Goal: Information Seeking & Learning: Learn about a topic

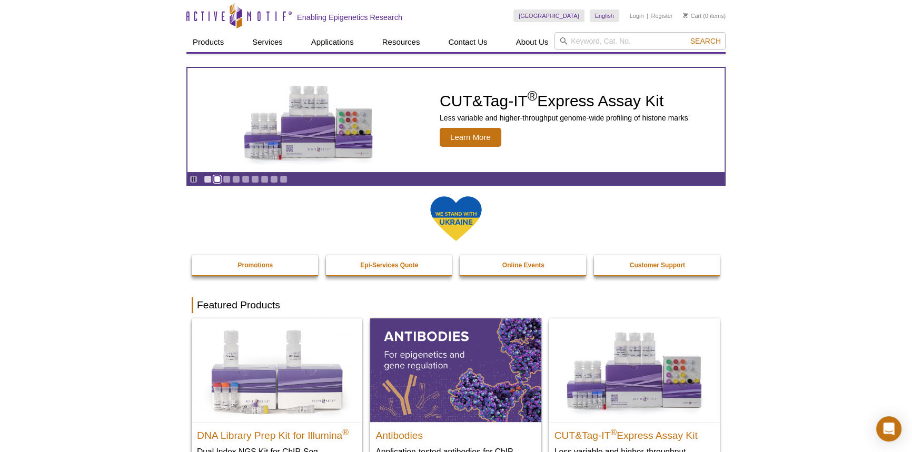
click at [214, 181] on link "Go to slide 2" at bounding box center [217, 179] width 8 height 8
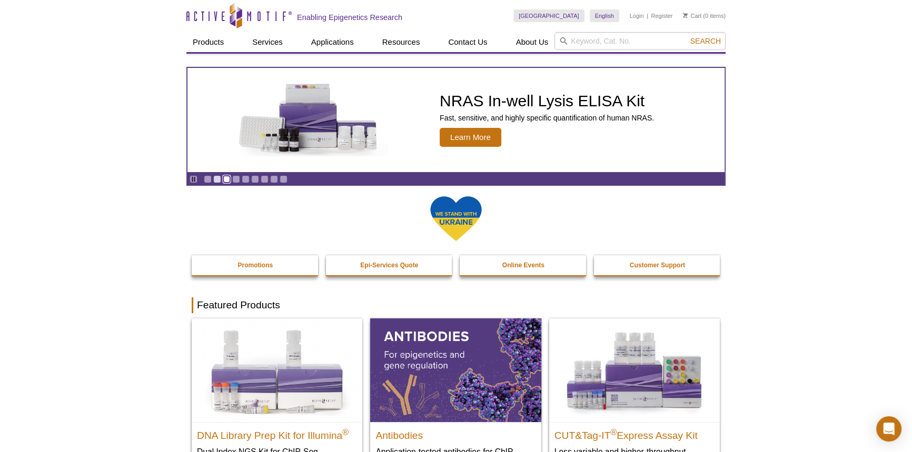
click at [224, 177] on link "Go to slide 3" at bounding box center [227, 179] width 8 height 8
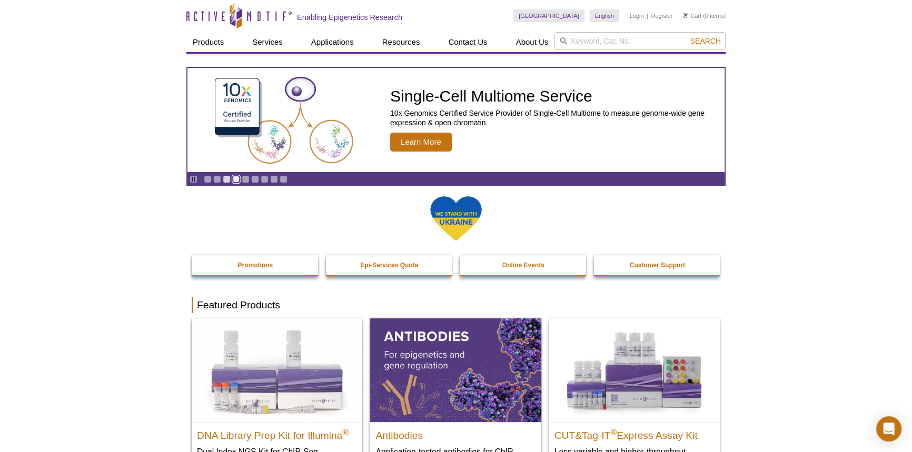
click at [235, 177] on link "Go to slide 4" at bounding box center [236, 179] width 8 height 8
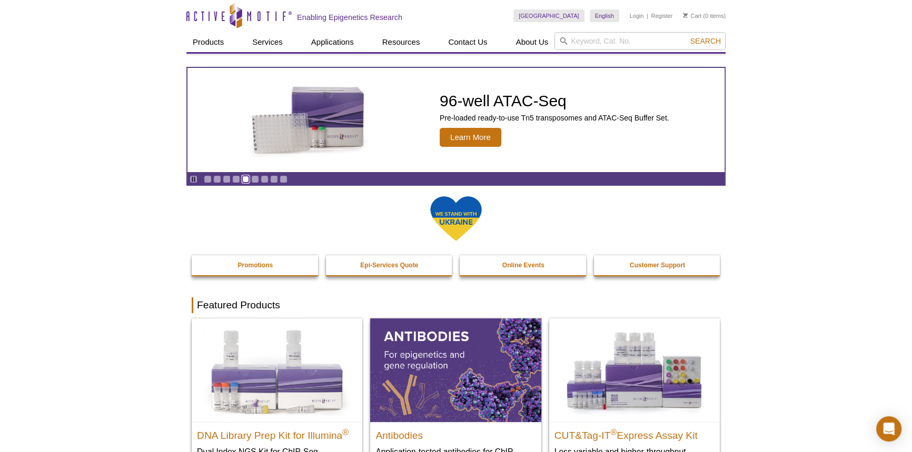
click at [247, 180] on link "Go to slide 5" at bounding box center [246, 179] width 8 height 8
click at [255, 179] on link "Go to slide 6" at bounding box center [255, 179] width 8 height 8
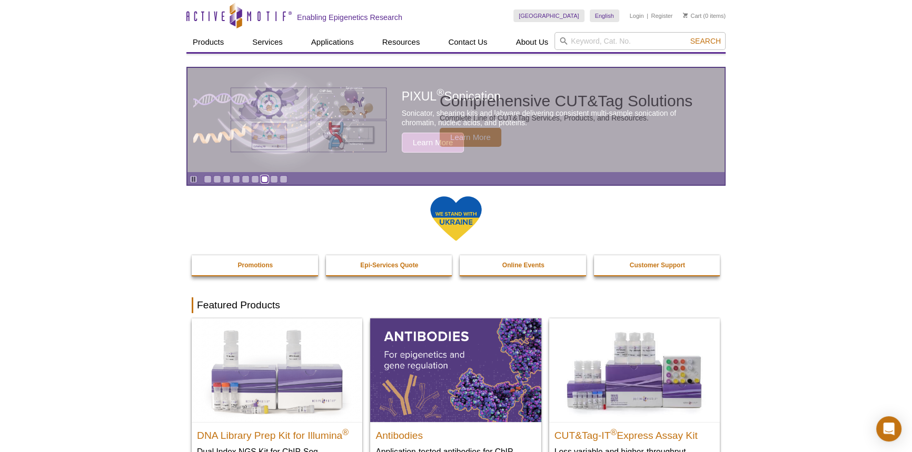
click at [263, 179] on link "Go to slide 7" at bounding box center [265, 179] width 8 height 8
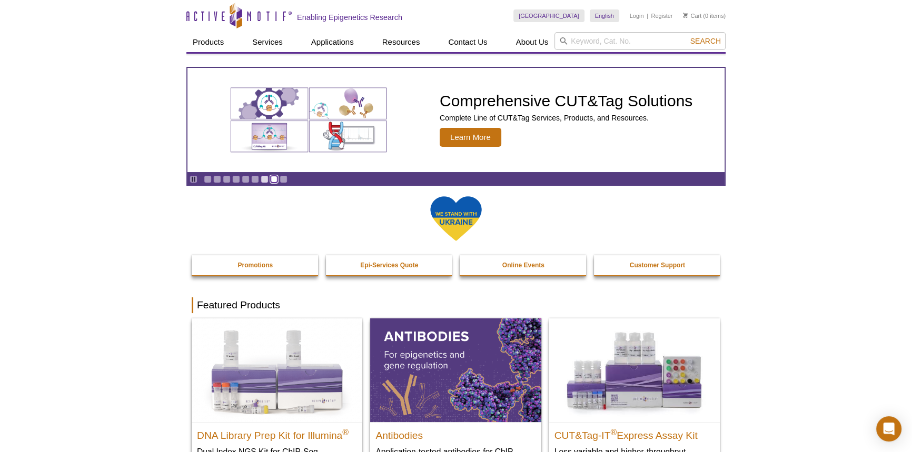
click at [271, 179] on link "Go to slide 8" at bounding box center [274, 179] width 8 height 8
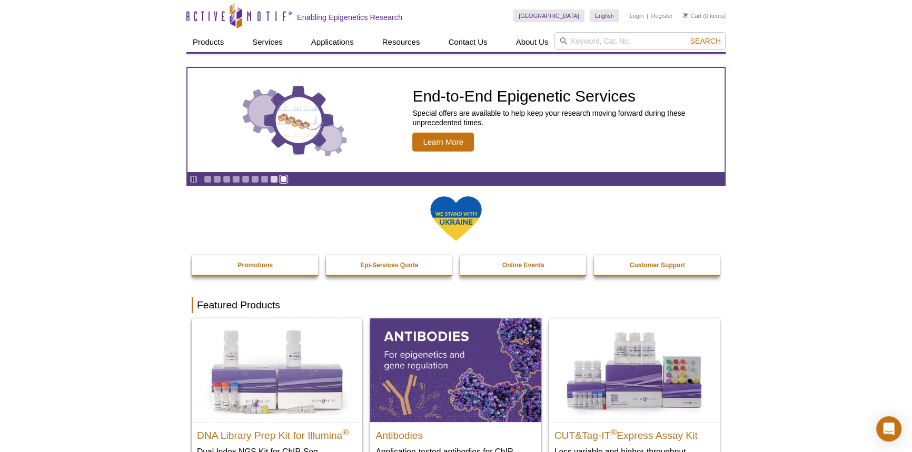
click at [282, 180] on link "Go to slide 9" at bounding box center [284, 179] width 8 height 8
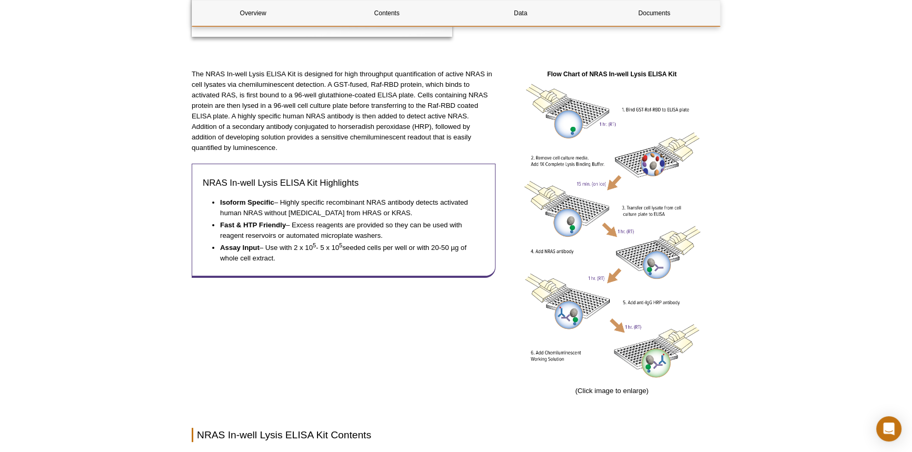
scroll to position [332, 0]
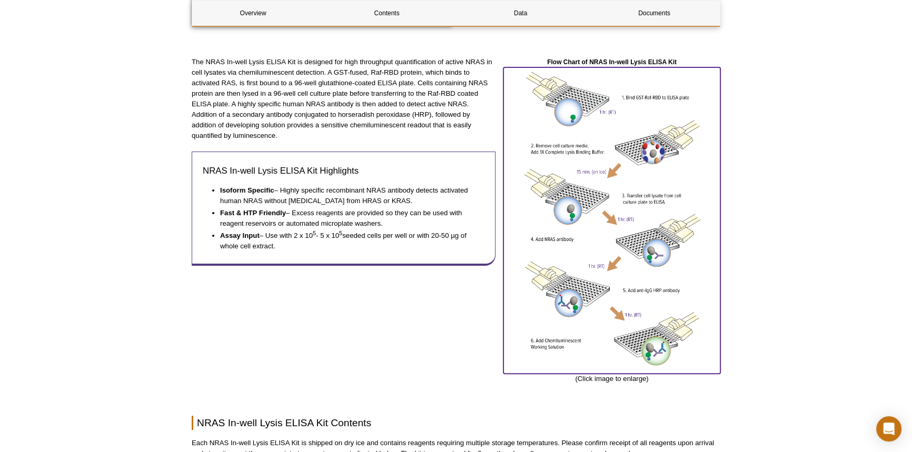
click at [579, 197] on img at bounding box center [611, 218] width 217 height 303
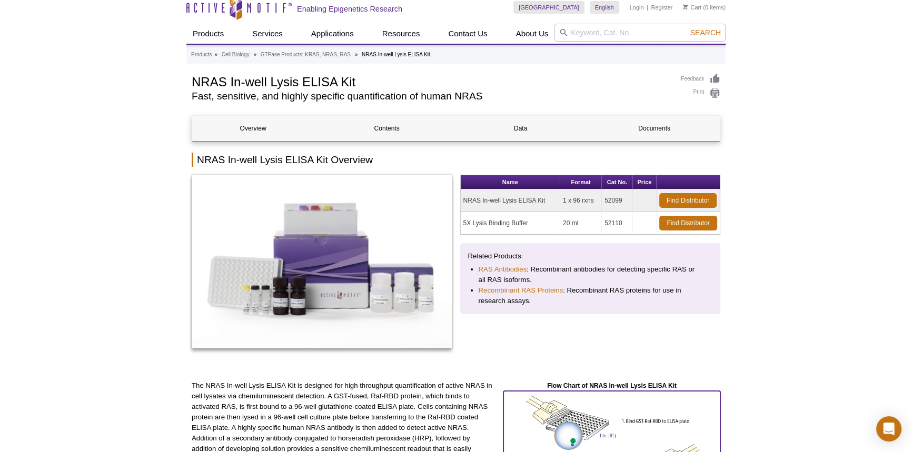
scroll to position [0, 0]
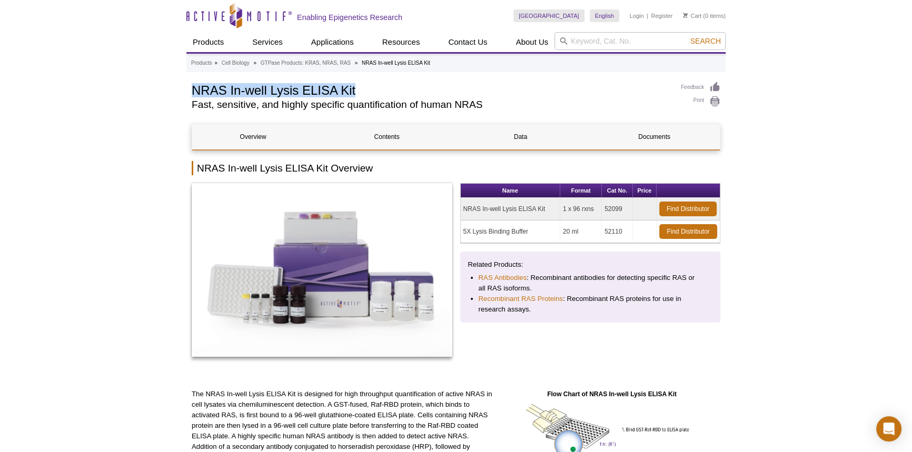
drag, startPoint x: 195, startPoint y: 89, endPoint x: 374, endPoint y: 95, distance: 179.2
click at [374, 95] on h1 "NRAS In-well Lysis ELISA Kit" at bounding box center [431, 90] width 479 height 16
copy h1 "NRAS In-well Lysis ELISA Kit"
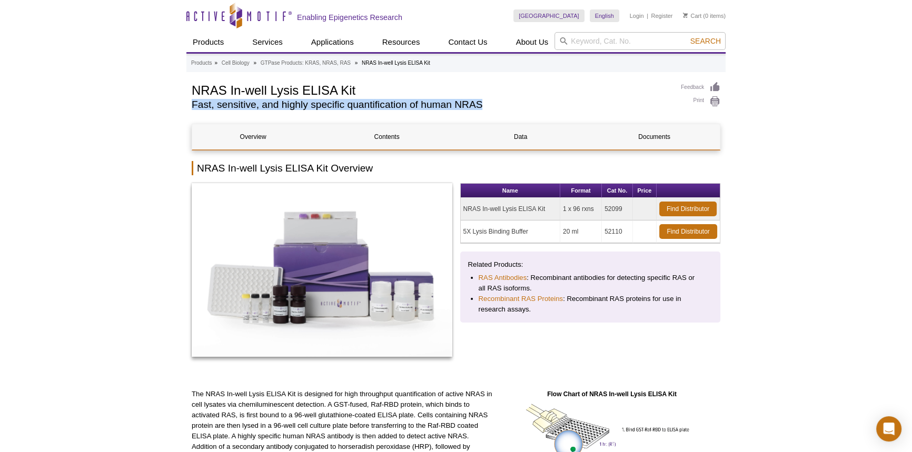
drag, startPoint x: 192, startPoint y: 103, endPoint x: 513, endPoint y: 111, distance: 321.3
click at [513, 111] on div "NRAS In-well Lysis ELISA Kit Fast, sensitive, and highly specific quantificatio…" at bounding box center [431, 98] width 479 height 33
copy h2 "Fast, sensitive, and highly specific quantification of human NRAS"
click at [247, 108] on h2 "Fast, sensitive, and highly specific quantification of human NRAS" at bounding box center [431, 104] width 479 height 9
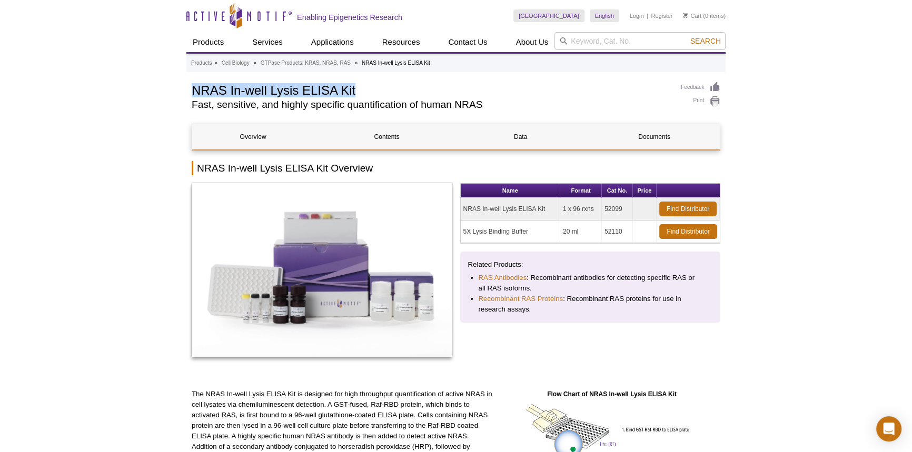
drag, startPoint x: 192, startPoint y: 90, endPoint x: 364, endPoint y: 89, distance: 171.7
click at [364, 89] on h1 "NRAS In-well Lysis ELISA Kit" at bounding box center [431, 90] width 479 height 16
copy h1 "NRAS In-well Lysis ELISA Kit"
drag, startPoint x: 624, startPoint y: 207, endPoint x: 604, endPoint y: 209, distance: 20.1
click at [604, 209] on td "52099" at bounding box center [617, 209] width 31 height 23
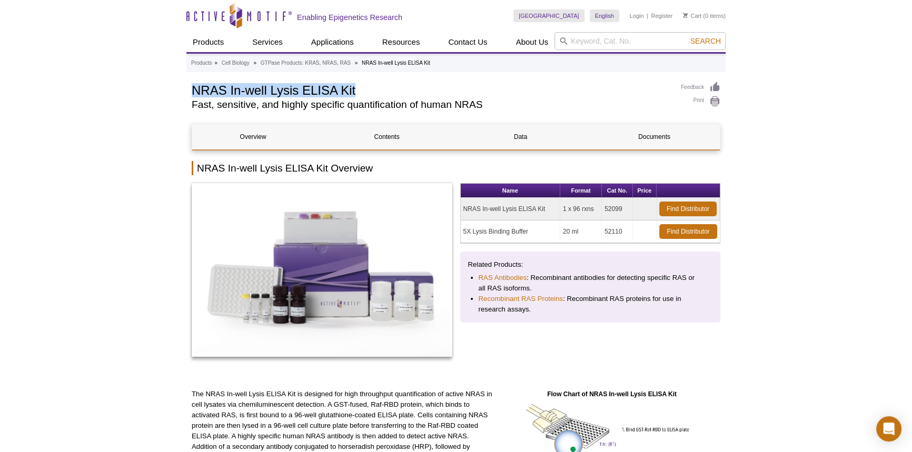
copy td "52099"
drag, startPoint x: 193, startPoint y: 105, endPoint x: 520, endPoint y: 96, distance: 327.2
click at [520, 96] on div "NRAS In-well Lysis ELISA Kit Fast, sensitive, and highly specific quantificatio…" at bounding box center [431, 98] width 479 height 33
click at [470, 101] on h2 "Fast, sensitive, and highly specific quantification of human NRAS" at bounding box center [431, 104] width 479 height 9
click at [482, 102] on h2 "Fast, sensitive, and highly specific quantification of human NRAS" at bounding box center [431, 104] width 479 height 9
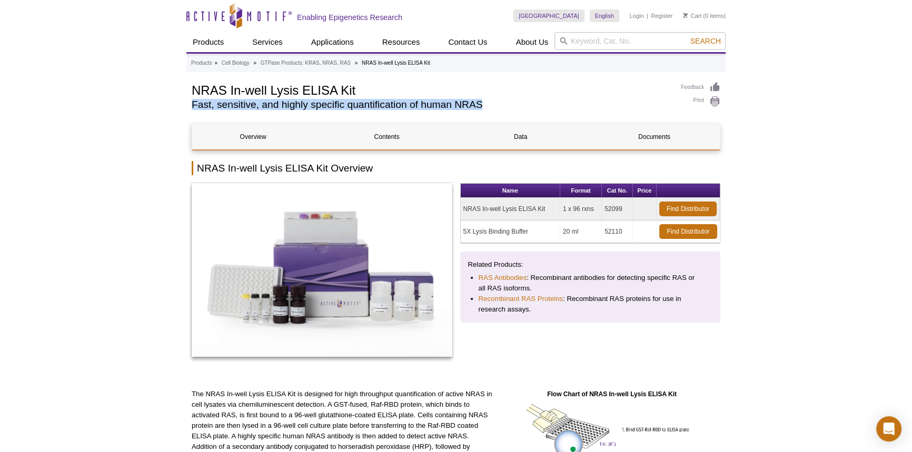
drag, startPoint x: 193, startPoint y: 105, endPoint x: 482, endPoint y: 102, distance: 288.6
click at [482, 102] on h2 "Fast, sensitive, and highly specific quantification of human NRAS" at bounding box center [431, 104] width 479 height 9
drag, startPoint x: 473, startPoint y: 103, endPoint x: 491, endPoint y: 108, distance: 18.2
click at [491, 108] on h2 "Fast, sensitive, and highly specific quantification of human NRAS" at bounding box center [431, 104] width 479 height 9
drag, startPoint x: 191, startPoint y: 105, endPoint x: 479, endPoint y: 102, distance: 287.6
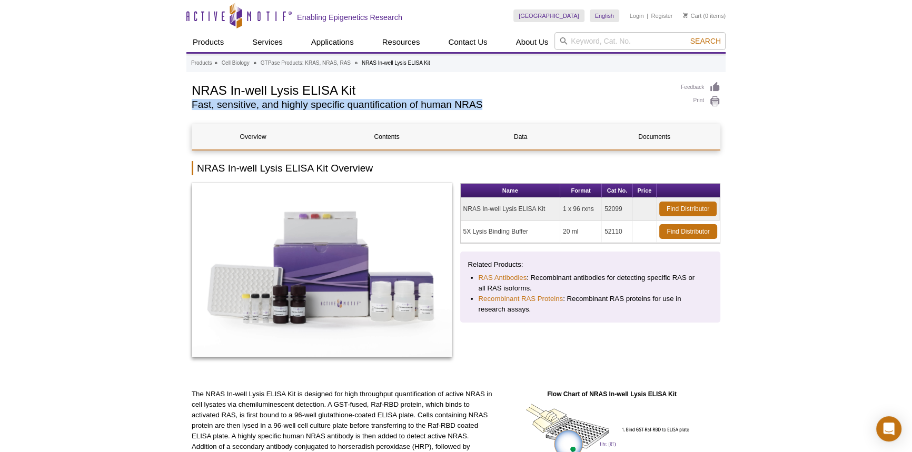
click at [479, 102] on h2 "Fast, sensitive, and highly specific quantification of human NRAS" at bounding box center [431, 104] width 479 height 9
copy h2 "Fast, sensitive, and highly specific quantification of human NRAS"
click at [574, 107] on h2 "Fast, sensitive, and highly specific quantification of human NRAS" at bounding box center [431, 104] width 479 height 9
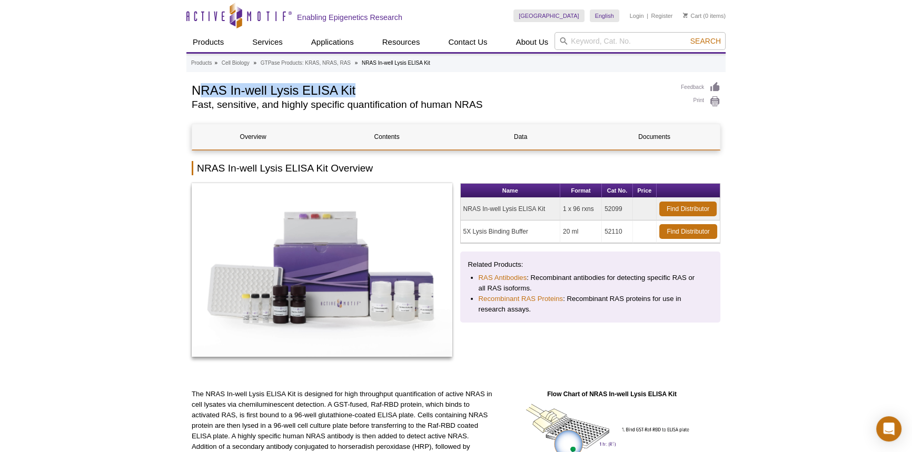
drag, startPoint x: 196, startPoint y: 88, endPoint x: 380, endPoint y: 84, distance: 183.3
click at [380, 84] on h1 "NRAS In-well Lysis ELISA Kit" at bounding box center [431, 90] width 479 height 16
drag, startPoint x: 192, startPoint y: 87, endPoint x: 365, endPoint y: 84, distance: 173.8
click at [365, 84] on h1 "NRAS In-well Lysis ELISA Kit" at bounding box center [431, 90] width 479 height 16
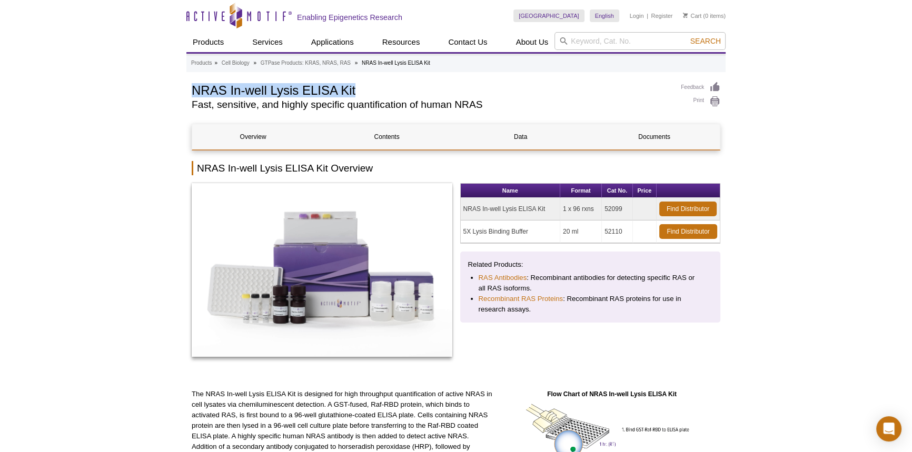
copy h1 "NRAS In-well Lysis ELISA Kit"
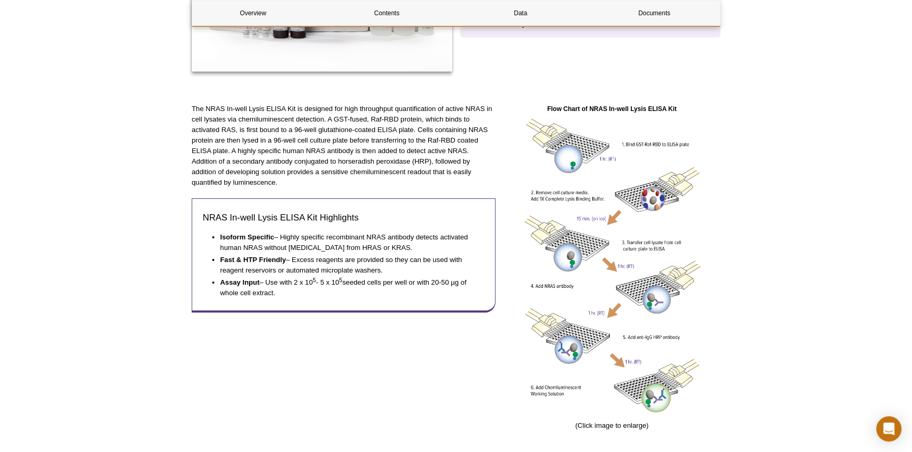
scroll to position [419, 0]
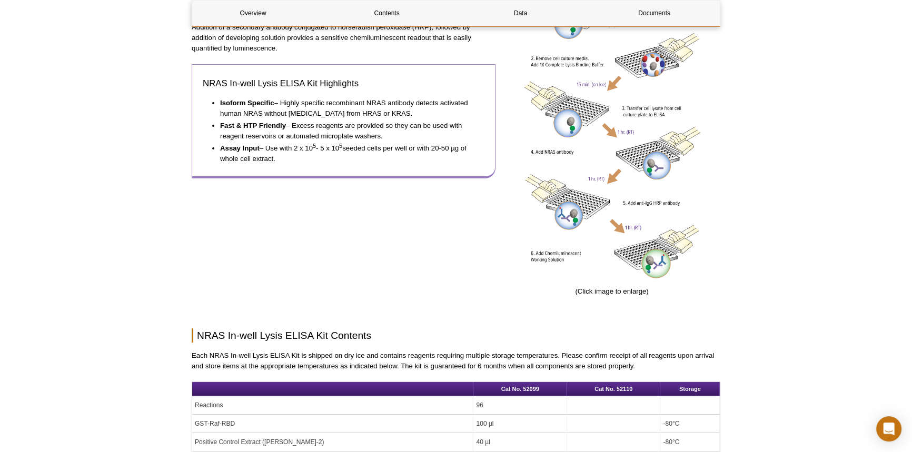
drag, startPoint x: 220, startPoint y: 103, endPoint x: 465, endPoint y: 113, distance: 245.1
click at [465, 113] on li "Isoform Specific – Highly specific recombinant NRAS antibody detects activated …" at bounding box center [347, 108] width 254 height 21
copy li "Isoform Specific – Highly specific recombinant NRAS antibody detects activated …"
drag, startPoint x: 221, startPoint y: 124, endPoint x: 383, endPoint y: 131, distance: 162.3
click at [383, 131] on li "Fast & HTP Friendly – Excess reagents are provided so they can be used with rea…" at bounding box center [347, 131] width 254 height 21
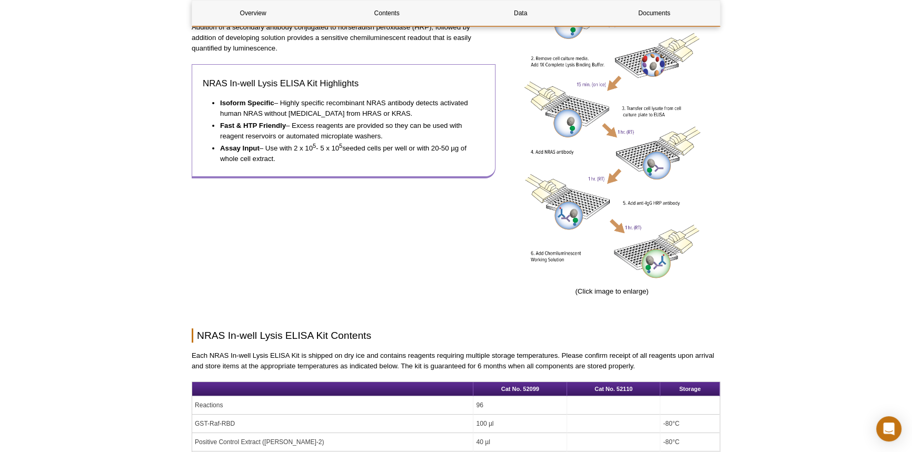
copy li "Fast & HTP Friendly – Excess reagents are provided so they can be used with rea…"
drag, startPoint x: 221, startPoint y: 149, endPoint x: 276, endPoint y: 158, distance: 56.0
click at [276, 158] on li "Assay Input – Use with 2 x 10 5 - 5 x 10 5 seeded cells per well or with 20-50 …" at bounding box center [347, 153] width 254 height 21
copy li "Assay Input – Use with 2 x 10 5 - 5 x 10 5 seeded cells per well or with 20-50 …"
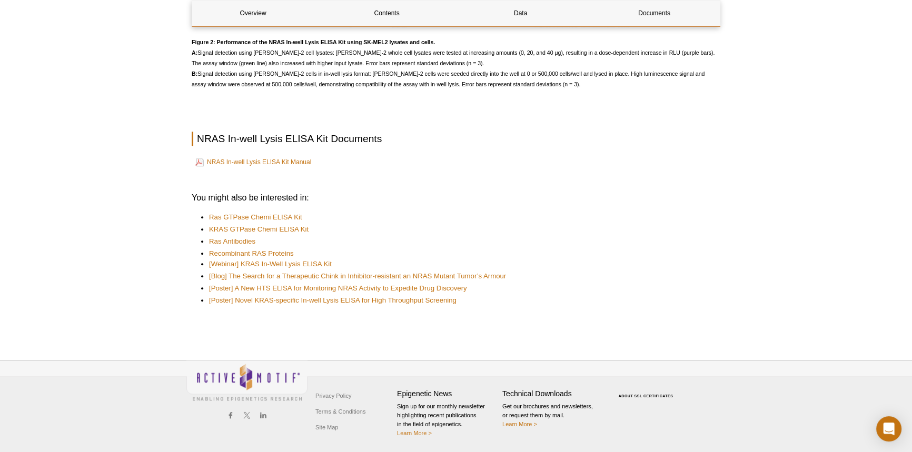
scroll to position [0, 0]
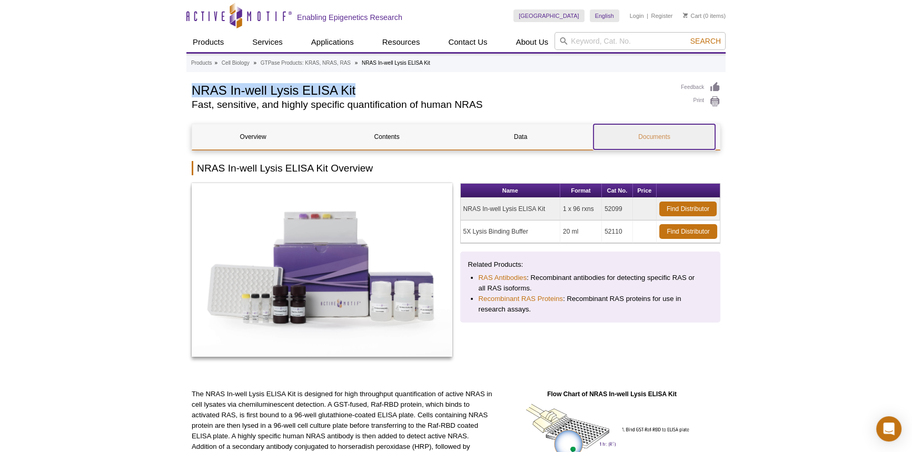
click at [654, 137] on link "Documents" at bounding box center [655, 136] width 122 height 25
